Goal: Check status: Check status

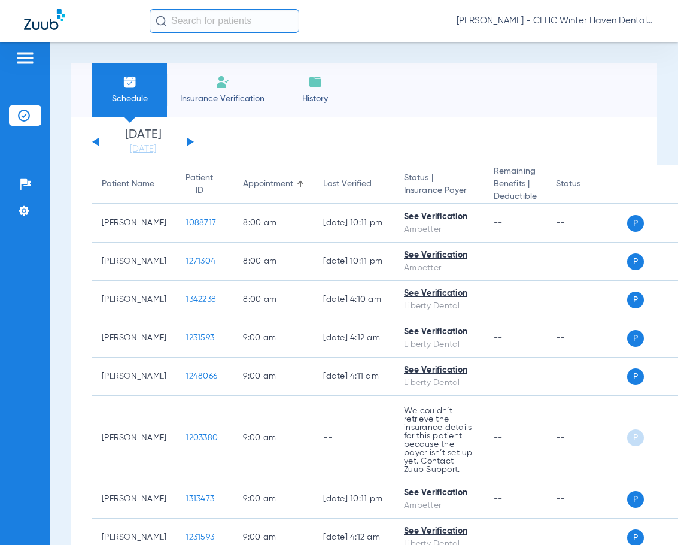
click at [187, 142] on button at bounding box center [190, 141] width 7 height 9
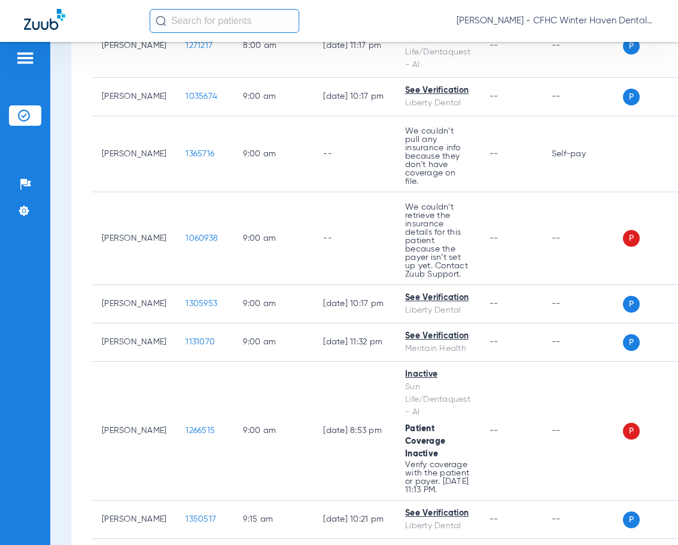
scroll to position [898, 0]
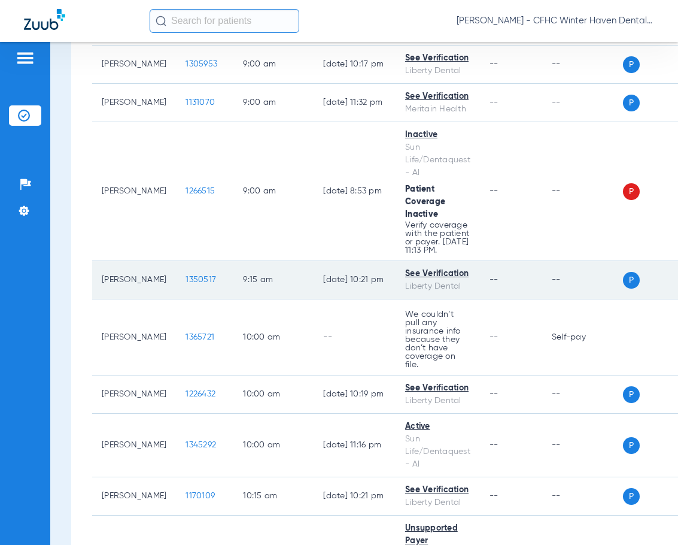
click at [186, 284] on span "1350517" at bounding box center [201, 279] width 31 height 8
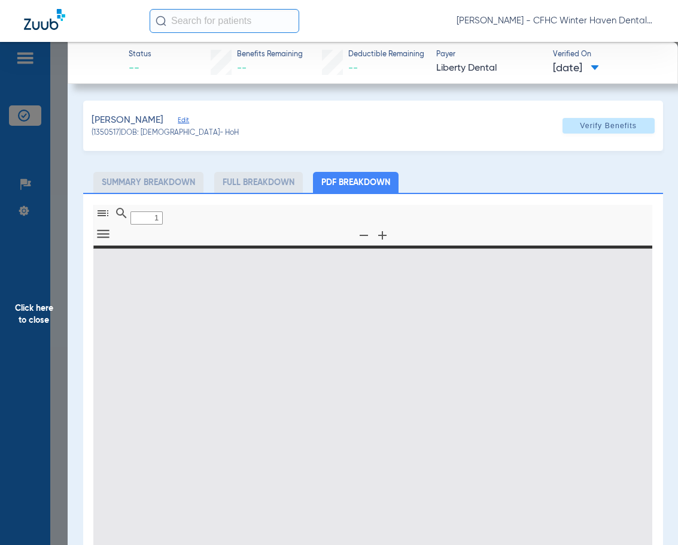
type input "0"
select select "page-width"
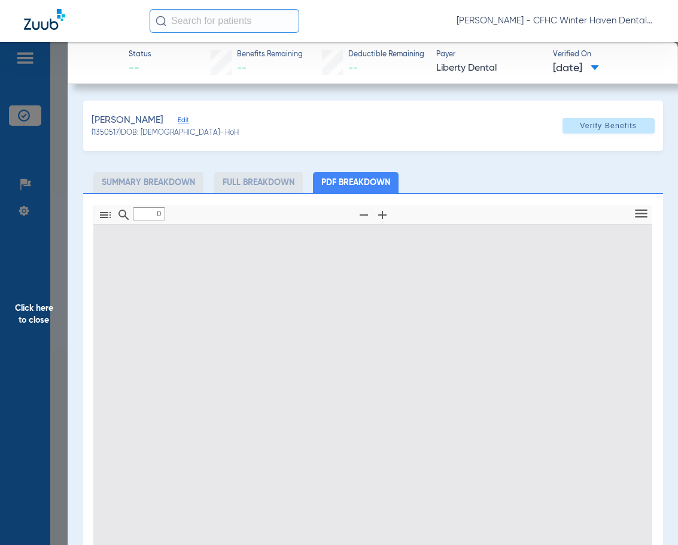
type input "1"
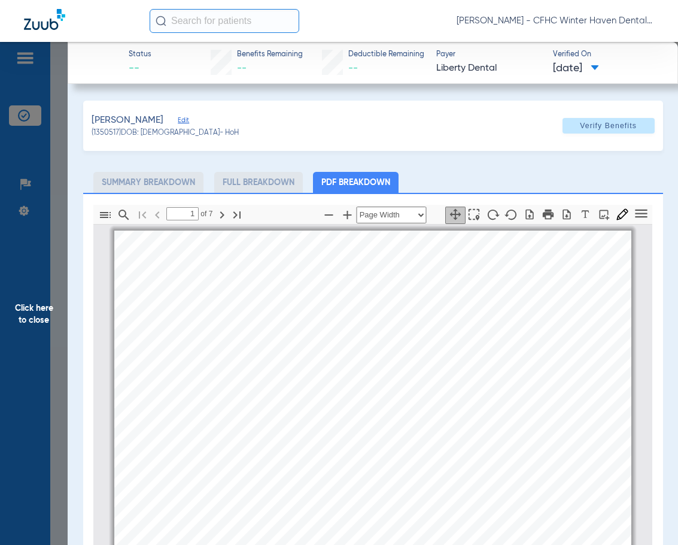
scroll to position [6, 0]
